Goal: Information Seeking & Learning: Understand process/instructions

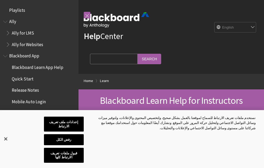
scroll to position [516, 0]
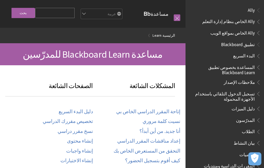
click at [178, 18] on link at bounding box center [177, 17] width 7 height 7
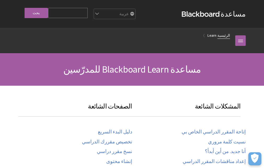
click at [228, 34] on link "الرئيسية" at bounding box center [224, 35] width 13 height 7
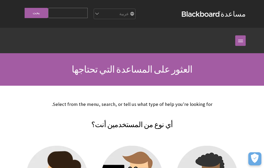
scroll to position [105, 0]
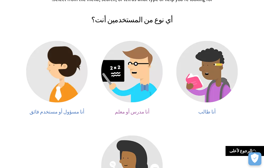
click at [160, 74] on img at bounding box center [132, 72] width 62 height 62
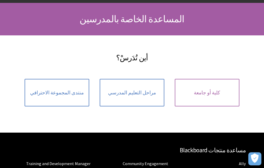
scroll to position [52, 0]
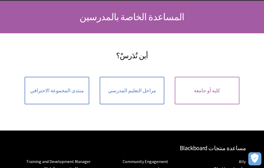
click at [179, 83] on link "كلية أو جامعة" at bounding box center [207, 91] width 65 height 28
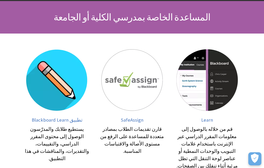
scroll to position [52, 0]
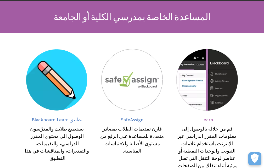
click at [229, 75] on img at bounding box center [208, 80] width 62 height 62
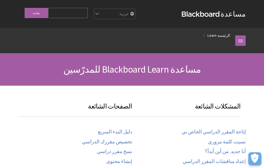
scroll to position [386, 0]
click at [217, 132] on link "إتاحة المقرر الدراسي الخاص بي" at bounding box center [214, 132] width 64 height 6
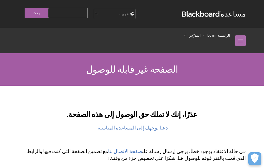
click at [240, 39] on link at bounding box center [241, 40] width 10 height 10
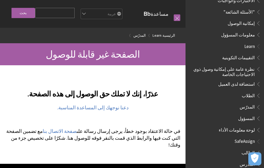
scroll to position [309, 0]
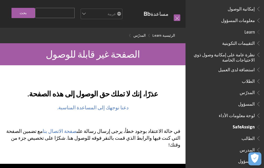
click at [249, 145] on span "المدرس" at bounding box center [247, 148] width 15 height 7
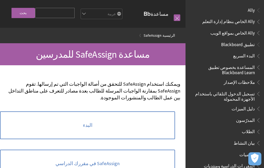
scroll to position [401, 0]
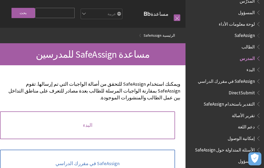
click at [150, 114] on link "البدء" at bounding box center [87, 125] width 175 height 28
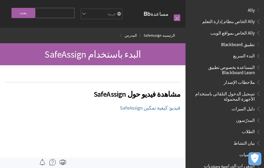
scroll to position [401, 0]
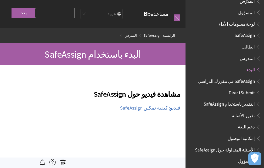
click at [247, 8] on span "المسؤول" at bounding box center [247, 11] width 17 height 7
click at [173, 15] on div at bounding box center [175, 17] width 12 height 21
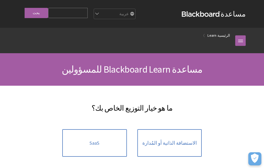
scroll to position [309, 0]
